Goal: Information Seeking & Learning: Learn about a topic

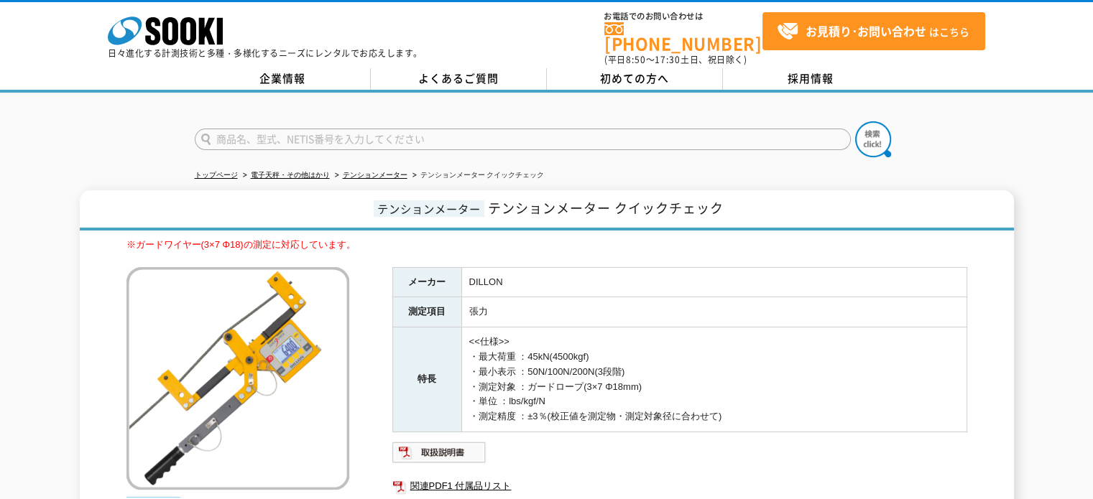
scroll to position [144, 0]
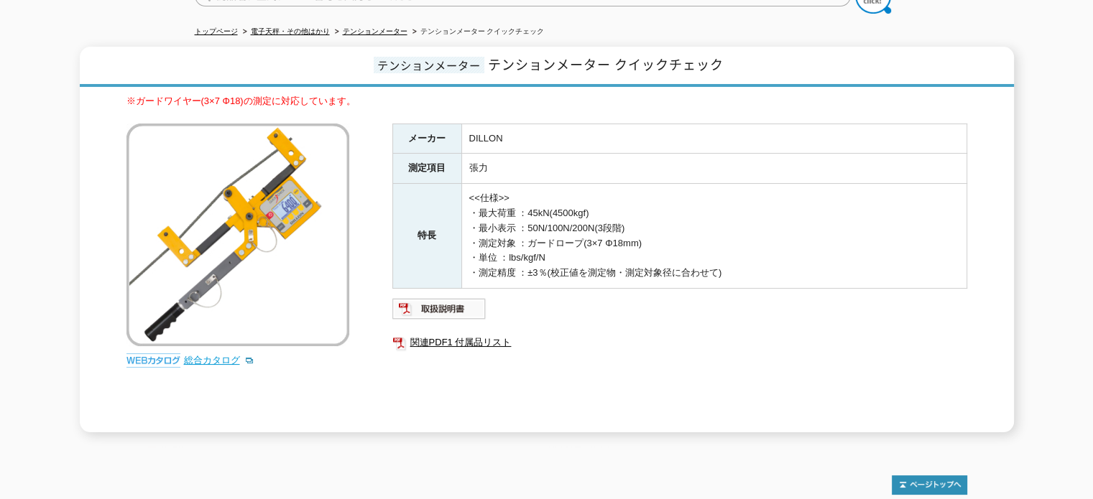
click at [215, 355] on link "総合カタログ" at bounding box center [219, 360] width 70 height 11
click at [387, 215] on div "※ガードワイヤー(3×7 Φ18)の測定に対応しています。 総合カタログ メーカー DILLON 測定項目 張力 特長 <<仕様>> ・最大荷重 ：45kN(…" at bounding box center [546, 263] width 841 height 338
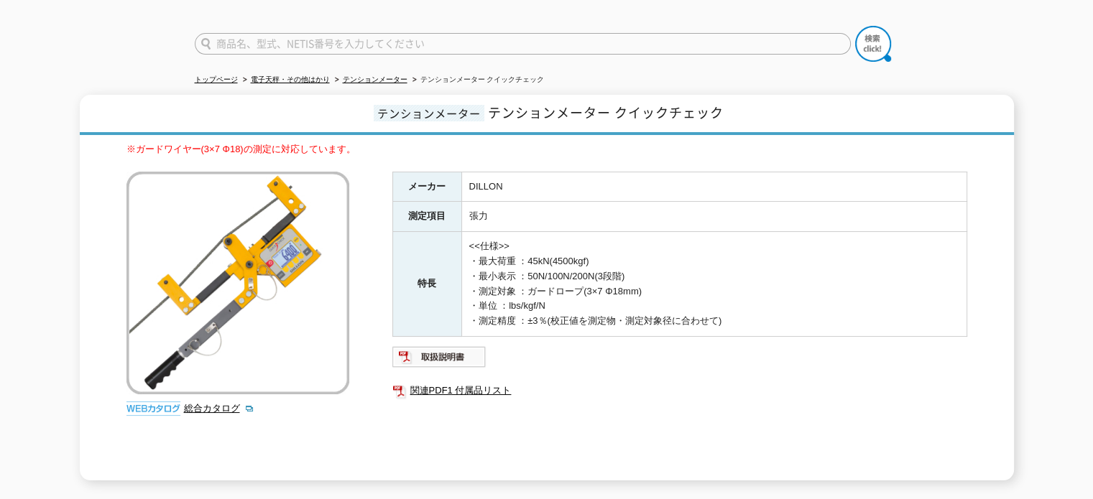
scroll to position [72, 0]
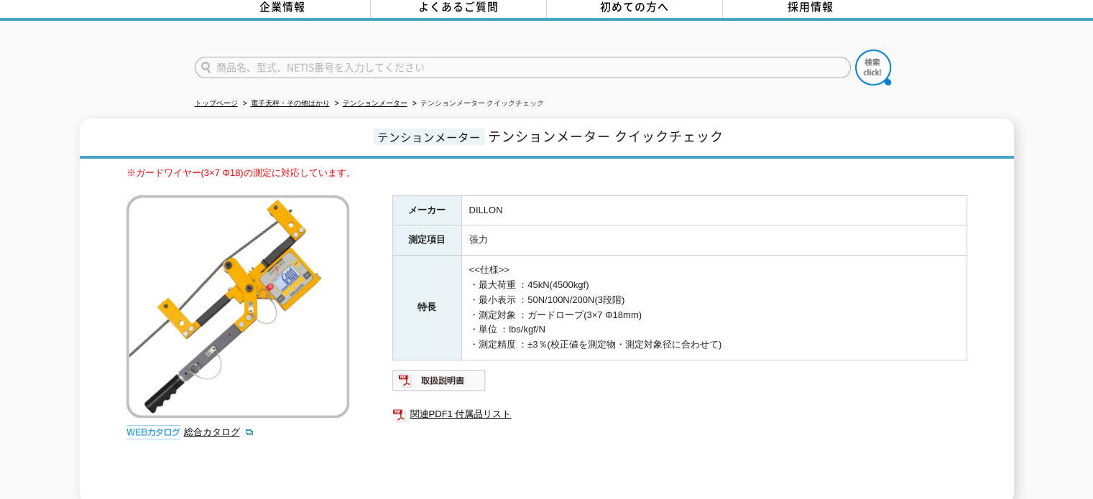
click at [361, 295] on div "※ガードワイヤー(3×7 Φ18)の測定に対応しています。 総合カタログ メーカー DILLON 測定項目 張力 特長 <<仕様>> ・最大荷重 ：45kN(…" at bounding box center [546, 335] width 841 height 338
drag, startPoint x: 471, startPoint y: 195, endPoint x: 558, endPoint y: 244, distance: 100.4
click at [558, 244] on tbody "メーカー DILLON 測定項目 張力 特長 <<仕様>> ・最大荷重 ：45kN(4500kgf) ・最小表示 ：50N/100N/200N(3段階) ・測…" at bounding box center [679, 277] width 574 height 165
click at [540, 269] on td "<<仕様>> ・最大荷重 ：45kN(4500kgf) ・最小表示 ：50N/100N/200N(3段階) ・測定対象 ：ガードロープ(3×7 Φ18mm) …" at bounding box center [713, 308] width 505 height 105
drag, startPoint x: 477, startPoint y: 277, endPoint x: 732, endPoint y: 336, distance: 261.8
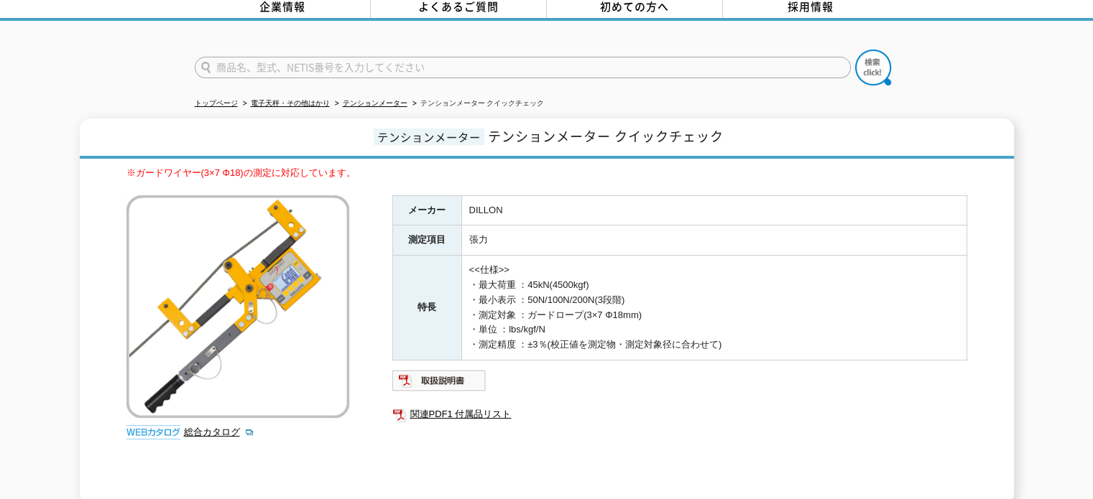
click at [732, 336] on td "<<仕様>> ・最大荷重 ：45kN(4500kgf) ・最小表示 ：50N/100N/200N(3段階) ・測定対象 ：ガードロープ(3×7 Φ18mm) …" at bounding box center [713, 308] width 505 height 105
click at [729, 370] on ul at bounding box center [679, 380] width 575 height 23
drag, startPoint x: 471, startPoint y: 259, endPoint x: 730, endPoint y: 345, distance: 273.3
click at [730, 345] on td "<<仕様>> ・最大荷重 ：45kN(4500kgf) ・最小表示 ：50N/100N/200N(3段階) ・測定対象 ：ガードロープ(3×7 Φ18mm) …" at bounding box center [713, 308] width 505 height 105
click at [581, 282] on td "<<仕様>> ・最大荷重 ：45kN(4500kgf) ・最小表示 ：50N/100N/200N(3段階) ・測定対象 ：ガードロープ(3×7 Φ18mm) …" at bounding box center [713, 308] width 505 height 105
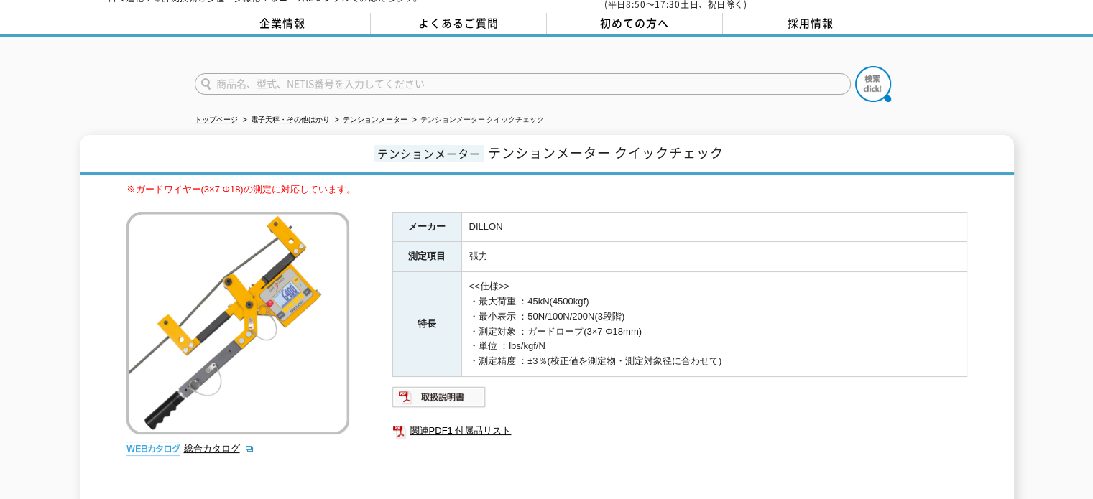
scroll to position [144, 0]
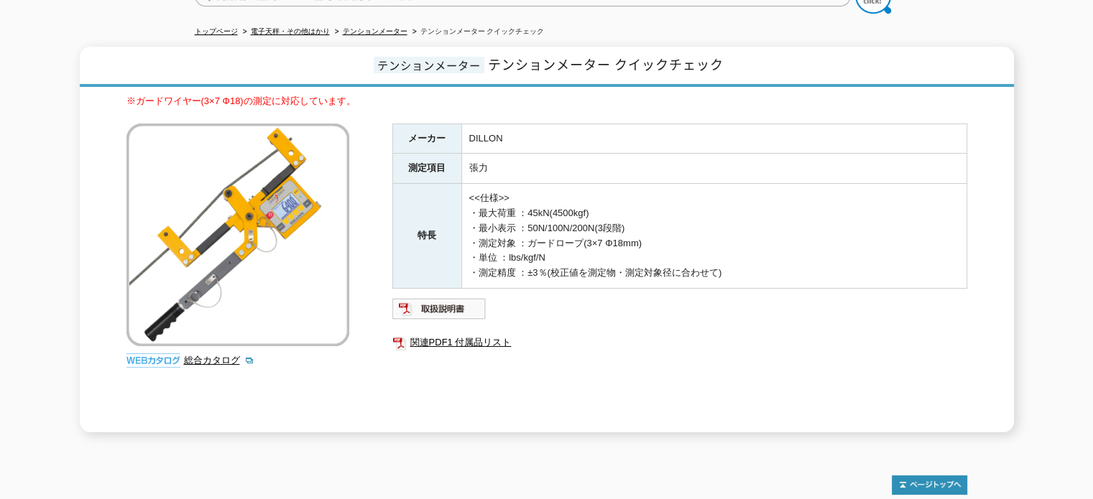
drag, startPoint x: 477, startPoint y: 200, endPoint x: 738, endPoint y: 278, distance: 272.1
click at [738, 278] on div "メーカー DILLON 測定項目 張力 特長 <<仕様>> ・最大荷重 ：45kN(4500kgf) ・最小表示 ：50N/100N/200N(3段階) ・測…" at bounding box center [679, 278] width 575 height 309
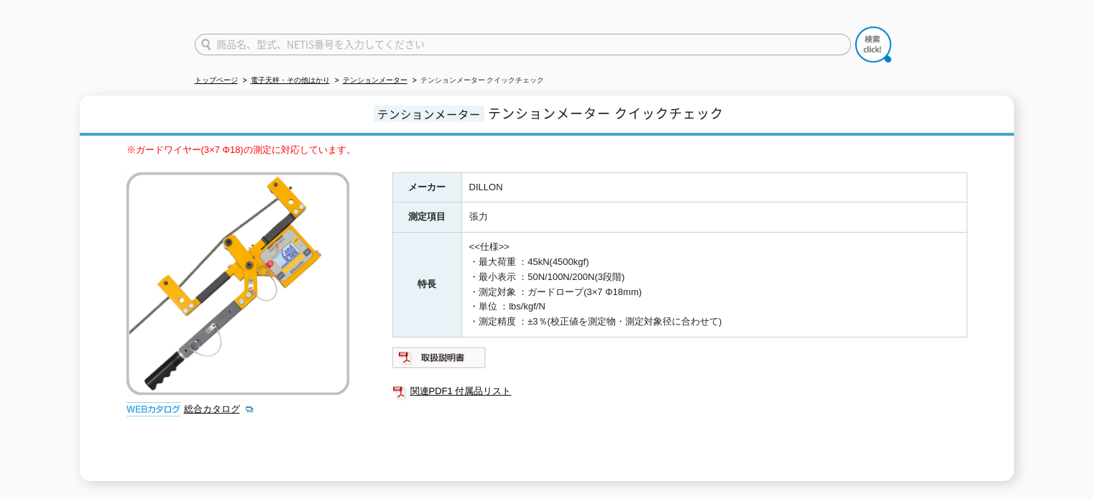
scroll to position [0, 0]
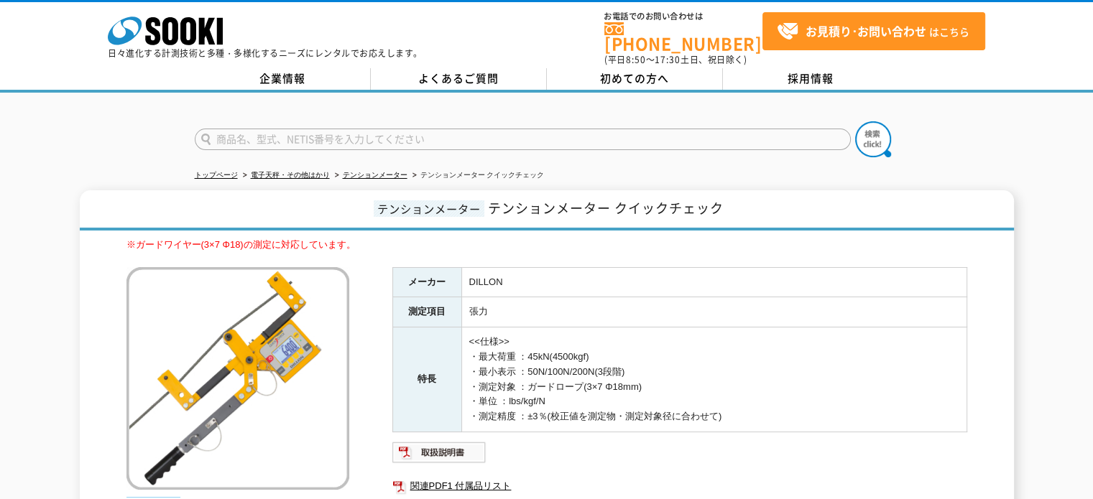
drag, startPoint x: 469, startPoint y: 269, endPoint x: 739, endPoint y: 413, distance: 305.4
click at [739, 413] on tbody "メーカー DILLON 測定項目 張力 特長 <<仕様>> ・最大荷重 ：45kN(4500kgf) ・最小表示 ：50N/100N/200N(3段階) ・測…" at bounding box center [679, 349] width 574 height 165
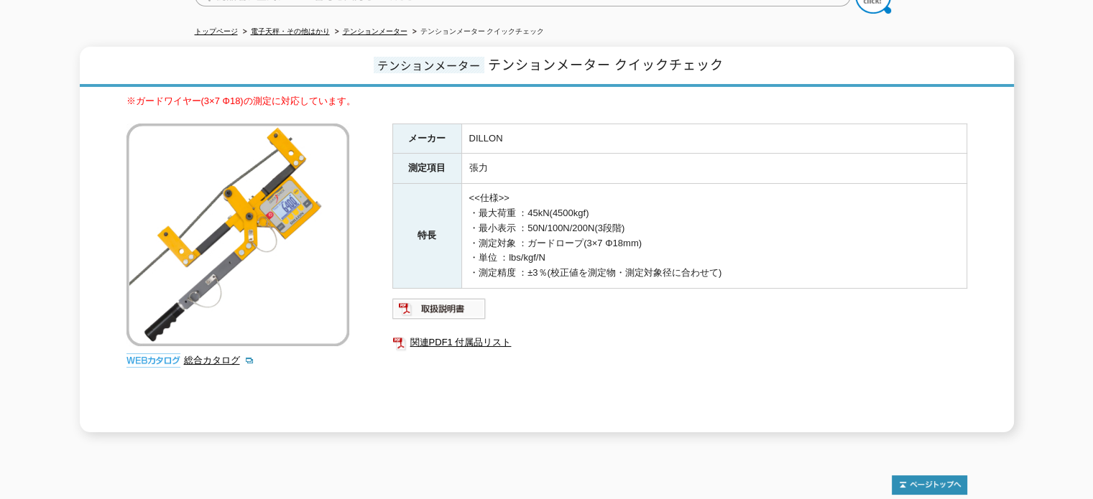
click at [730, 354] on div "メーカー DILLON 測定項目 張力 特長 <<仕様>> ・最大荷重 ：45kN(4500kgf) ・最小表示 ：50N/100N/200N(3段階) ・測…" at bounding box center [679, 278] width 575 height 309
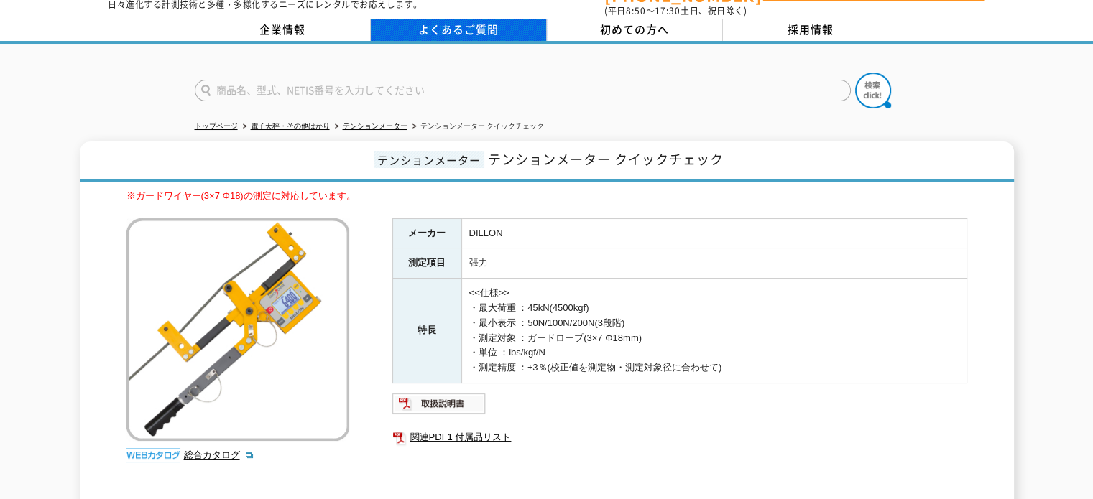
scroll to position [72, 0]
